Goal: Task Accomplishment & Management: Manage account settings

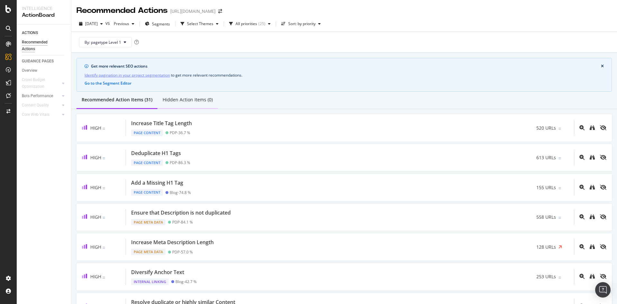
click at [177, 100] on div "Hidden Action Items (0)" at bounding box center [188, 99] width 50 height 6
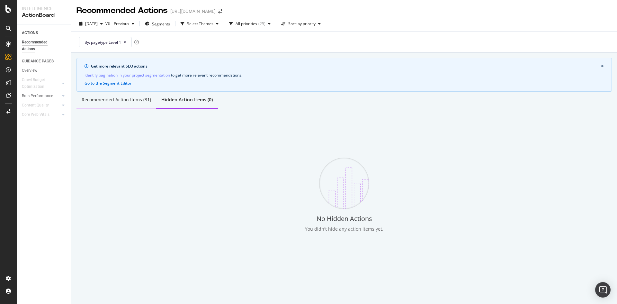
click at [124, 101] on div "Recommended Action Items (31)" at bounding box center [116, 99] width 69 height 6
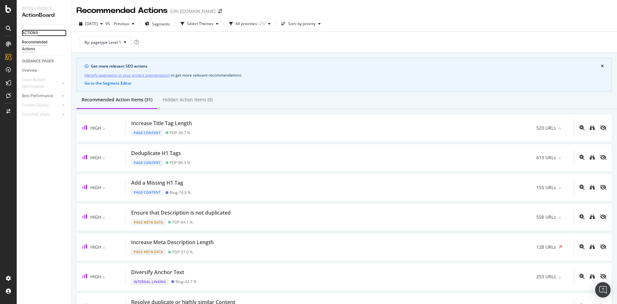
click at [32, 32] on div "ACTIONS" at bounding box center [30, 33] width 16 height 7
click at [35, 69] on div "Overview" at bounding box center [29, 70] width 15 height 7
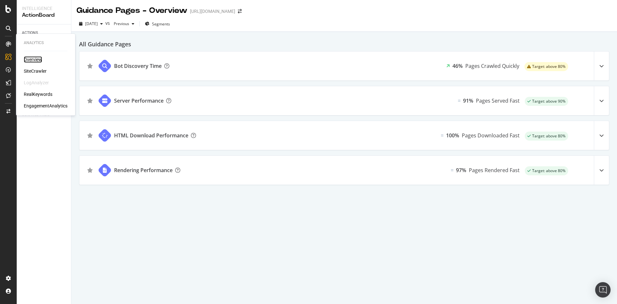
click at [33, 58] on div "Overview" at bounding box center [33, 59] width 18 height 6
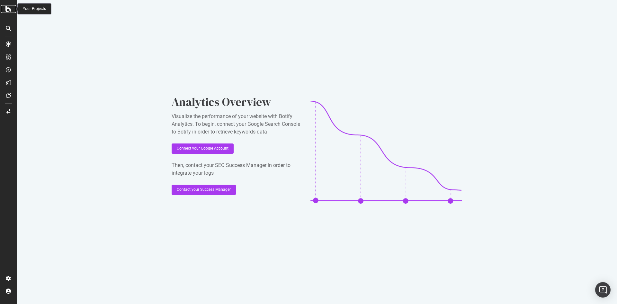
click at [6, 5] on icon at bounding box center [8, 9] width 6 height 8
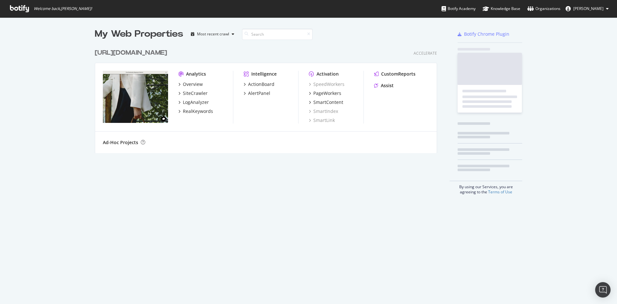
scroll to position [299, 608]
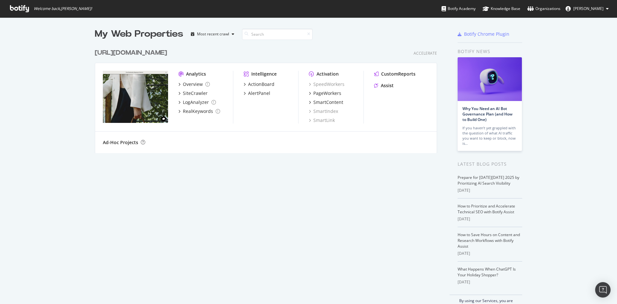
click at [15, 8] on icon at bounding box center [19, 8] width 19 height 7
click at [23, 7] on icon at bounding box center [19, 8] width 19 height 7
click at [603, 9] on span "Blanca Sabas" at bounding box center [589, 8] width 30 height 5
click at [578, 51] on span "DeMellier org" at bounding box center [582, 49] width 25 height 5
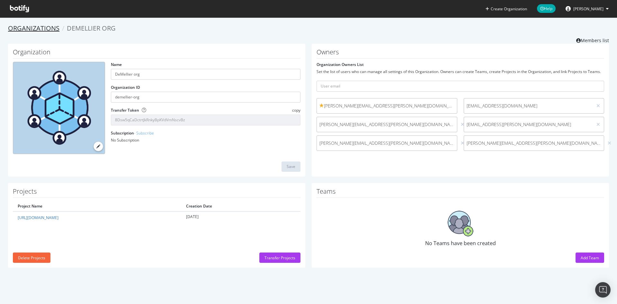
click at [41, 30] on link "Organizations" at bounding box center [33, 28] width 51 height 9
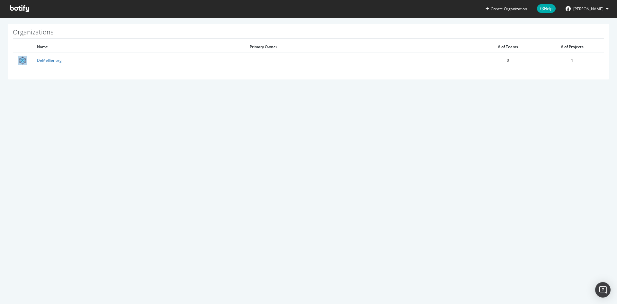
click at [18, 8] on icon at bounding box center [19, 8] width 19 height 7
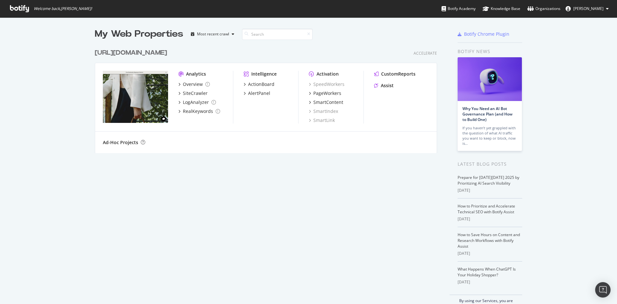
scroll to position [299, 608]
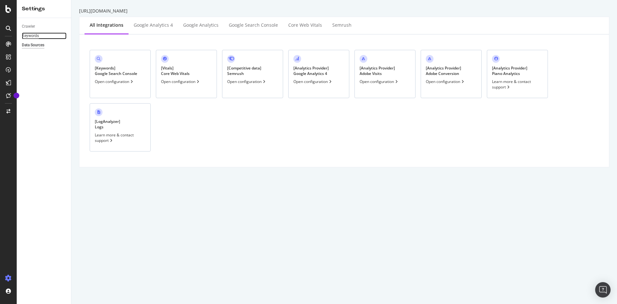
click at [32, 36] on div "Keywords" at bounding box center [30, 35] width 17 height 7
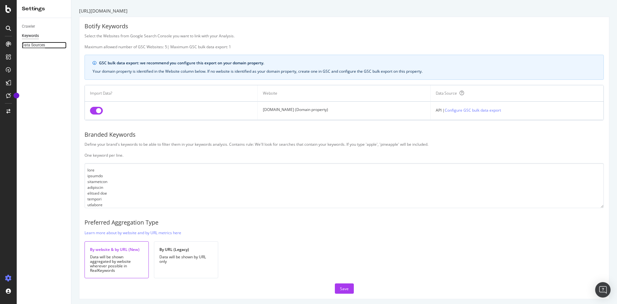
click at [33, 44] on div "Data Sources" at bounding box center [33, 45] width 23 height 7
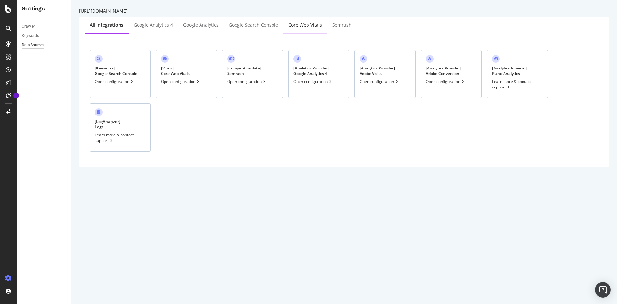
click at [302, 26] on div "Core Web Vitals" at bounding box center [305, 25] width 34 height 6
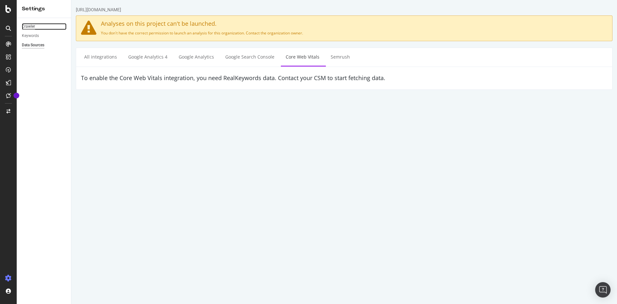
click at [28, 25] on div "Crawler" at bounding box center [28, 26] width 13 height 7
